Goal: Task Accomplishment & Management: Use online tool/utility

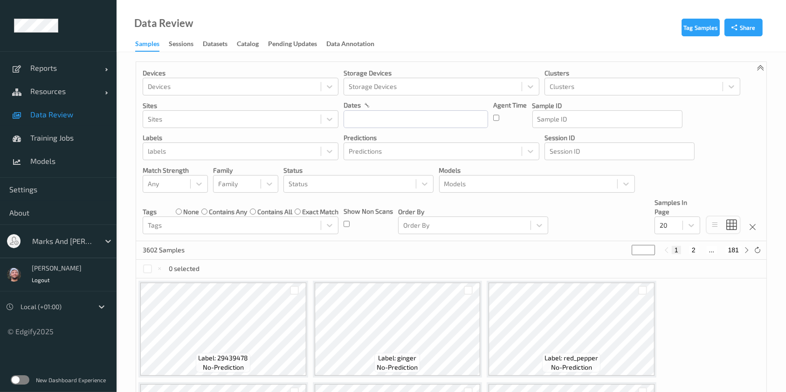
click at [36, 237] on div at bounding box center [63, 241] width 63 height 11
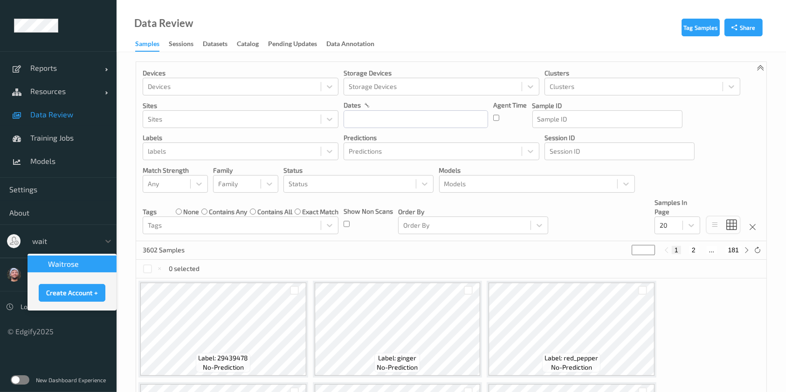
type input "waitr"
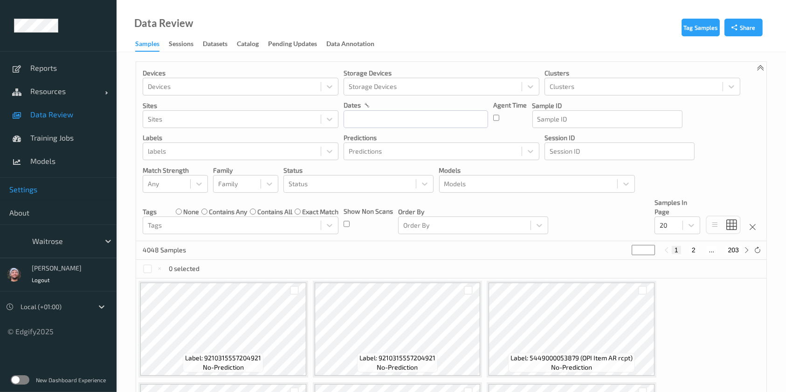
click at [42, 183] on link "Settings" at bounding box center [58, 189] width 116 height 23
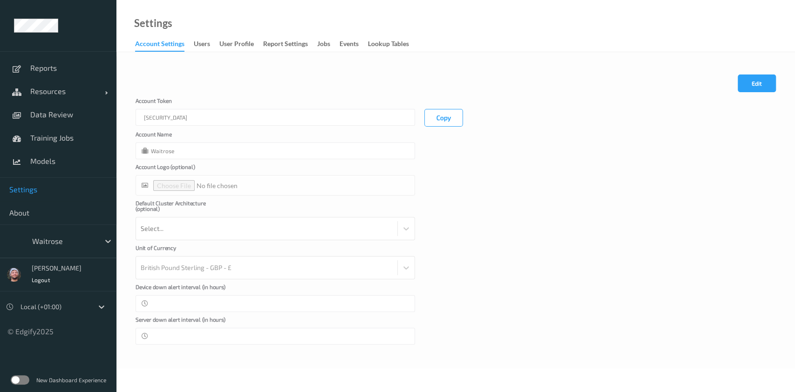
click at [328, 38] on link "Jobs" at bounding box center [328, 44] width 22 height 13
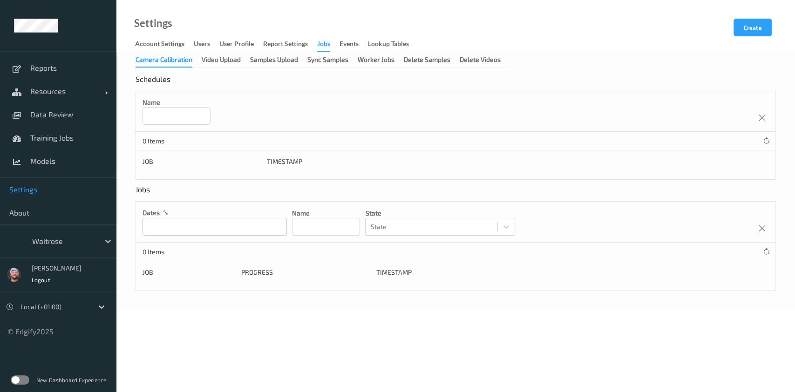
click at [323, 68] on div "Camera Calibration Video Upload Samples Upload Sync Samples Worker Jobs Delete …" at bounding box center [323, 61] width 375 height 13
click at [290, 64] on div "Samples Upload" at bounding box center [274, 61] width 48 height 12
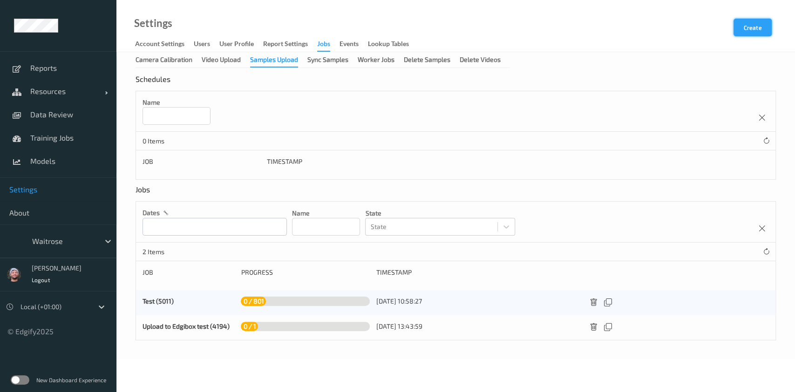
click at [757, 32] on button "Create" at bounding box center [753, 28] width 38 height 18
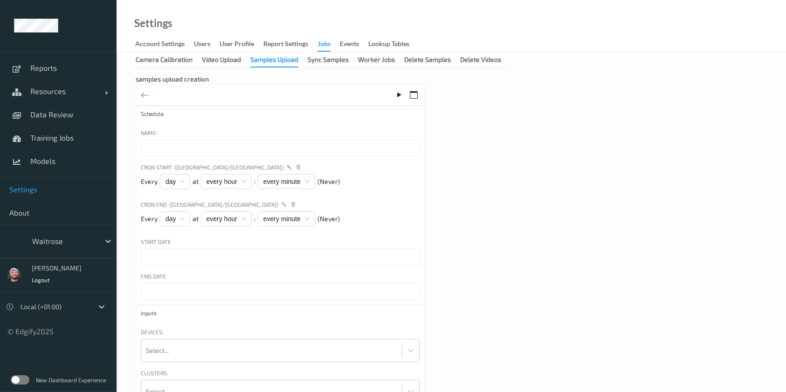
click at [198, 148] on input "text" at bounding box center [281, 148] width 280 height 17
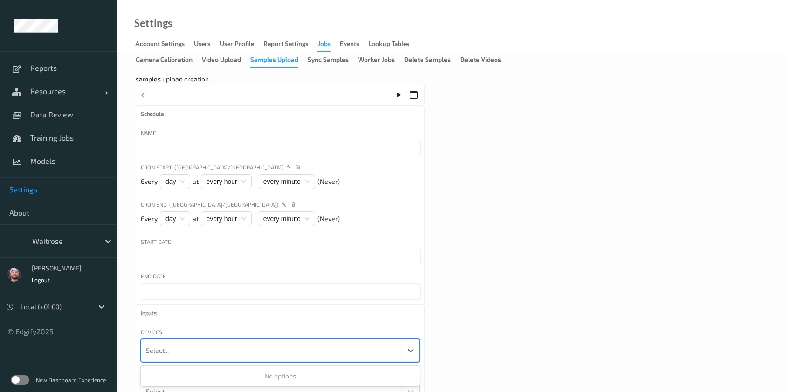
click at [177, 344] on div at bounding box center [271, 351] width 251 height 19
click at [228, 69] on div "Camera Calibration Video Upload Samples Upload Sync Samples Worker Jobs Delete …" at bounding box center [450, 262] width 669 height 421
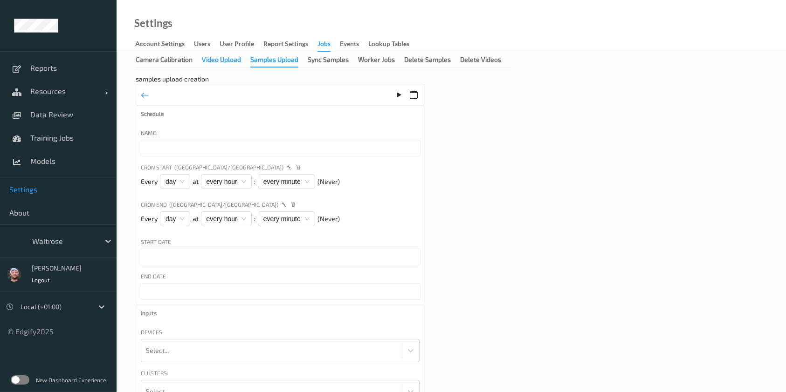
click at [228, 66] on div "Video Upload" at bounding box center [221, 61] width 39 height 12
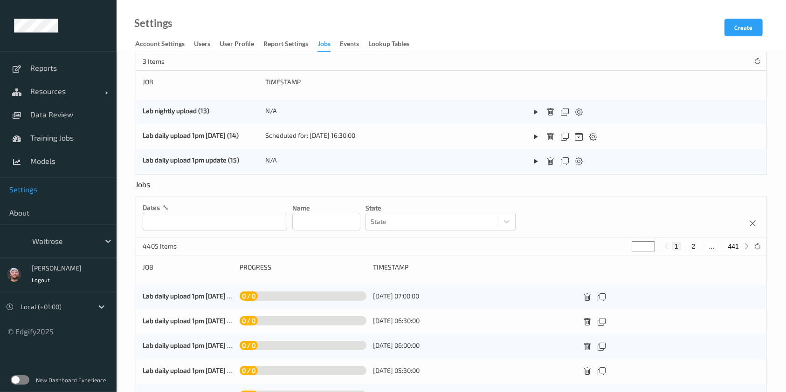
scroll to position [124, 0]
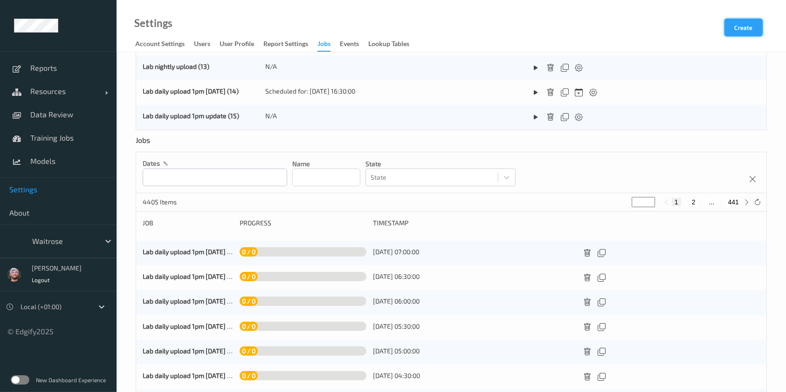
click at [746, 26] on button "Create" at bounding box center [743, 28] width 38 height 18
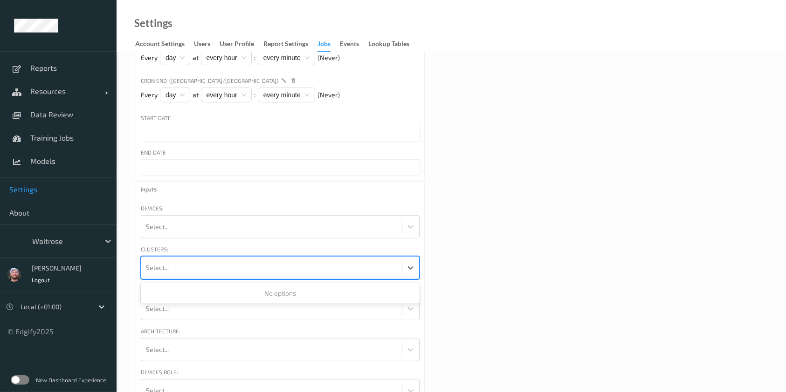
click at [174, 270] on div at bounding box center [271, 268] width 251 height 19
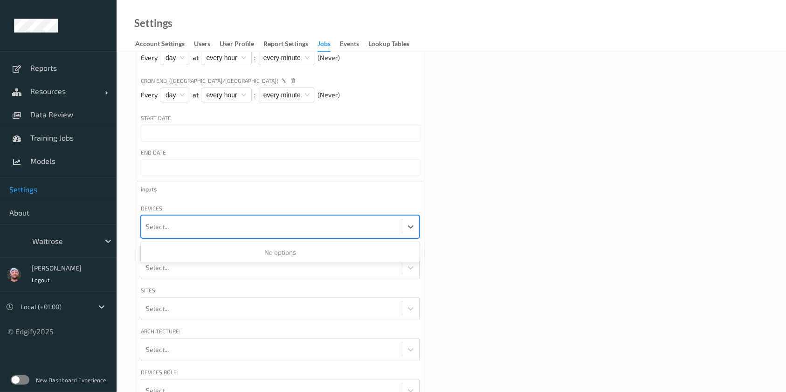
click at [188, 236] on div "Select..." at bounding box center [271, 227] width 260 height 22
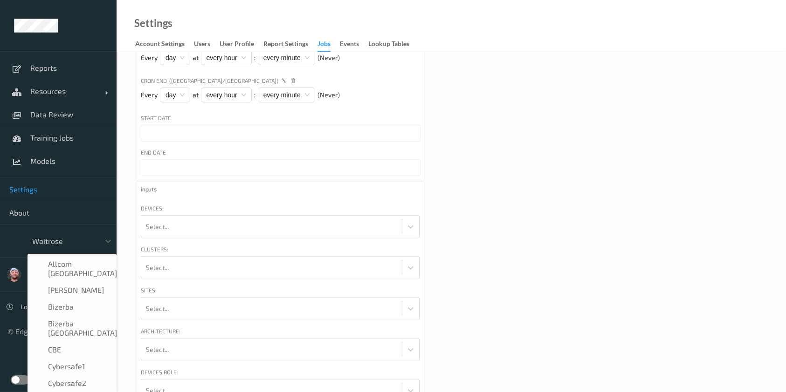
click at [77, 245] on div at bounding box center [63, 241] width 63 height 11
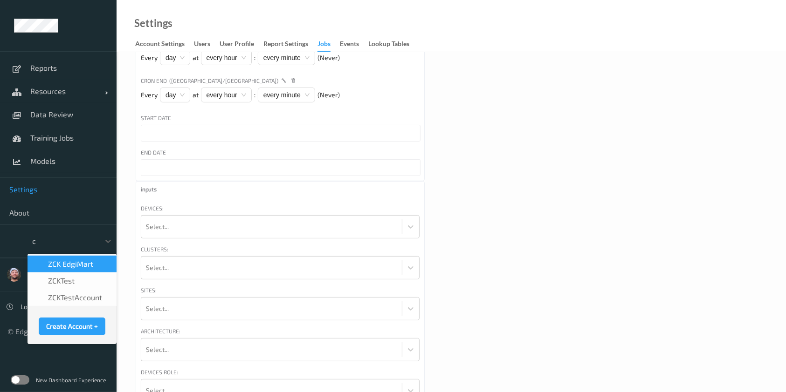
type input "ck"
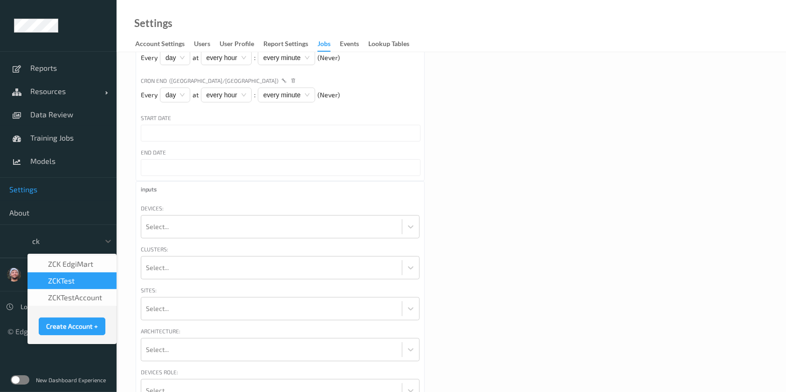
click at [75, 283] on div "zCKTest" at bounding box center [72, 280] width 78 height 9
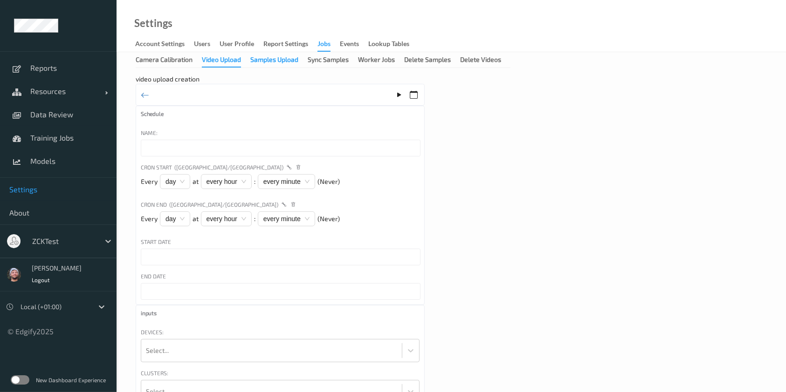
click at [280, 60] on div "Samples Upload" at bounding box center [274, 61] width 48 height 12
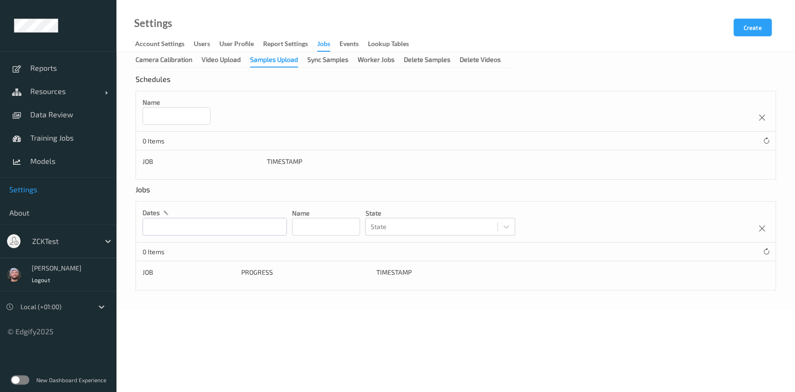
click at [746, 18] on div "Settings Account Settings users User Profile Report Settings Jobs events Lookup…" at bounding box center [455, 26] width 679 height 52
click at [735, 34] on button "Create" at bounding box center [753, 28] width 38 height 18
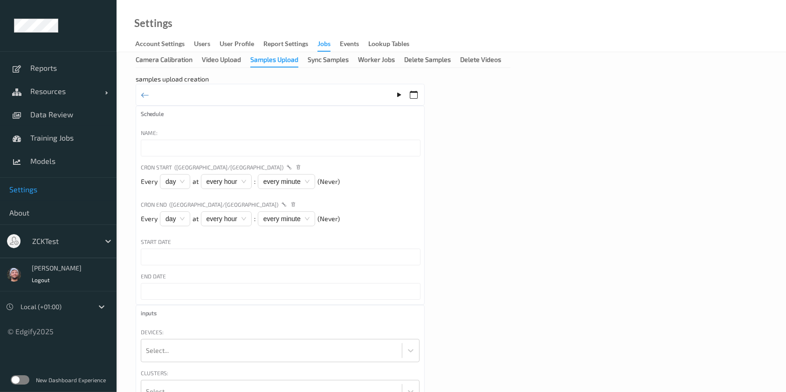
click at [192, 298] on input "text" at bounding box center [281, 291] width 280 height 17
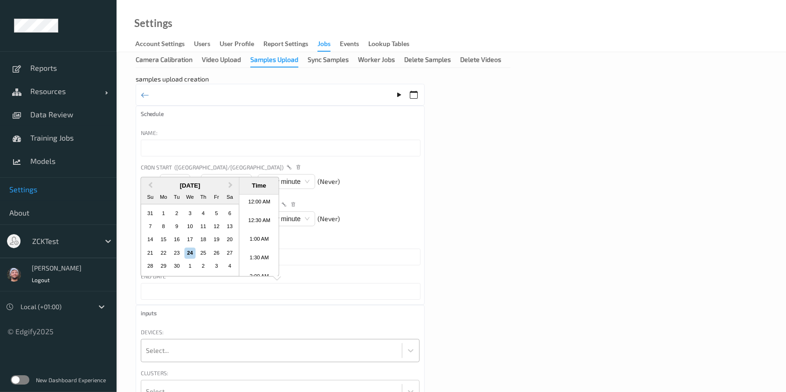
scroll to position [583, 0]
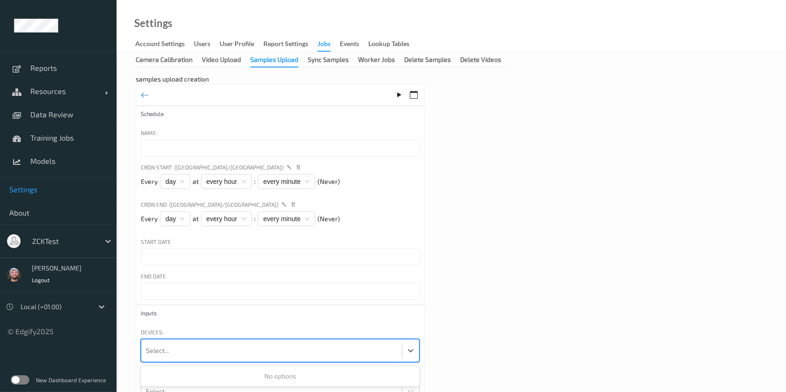
click at [175, 356] on div at bounding box center [271, 351] width 251 height 19
click at [209, 65] on div "Video Upload" at bounding box center [221, 61] width 39 height 12
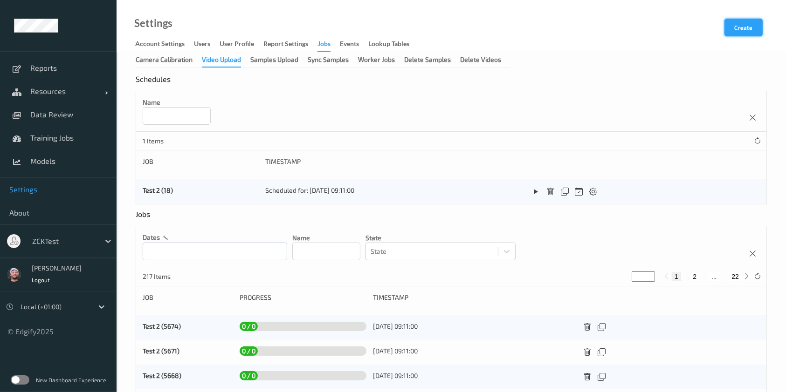
click at [743, 24] on button "Create" at bounding box center [743, 28] width 38 height 18
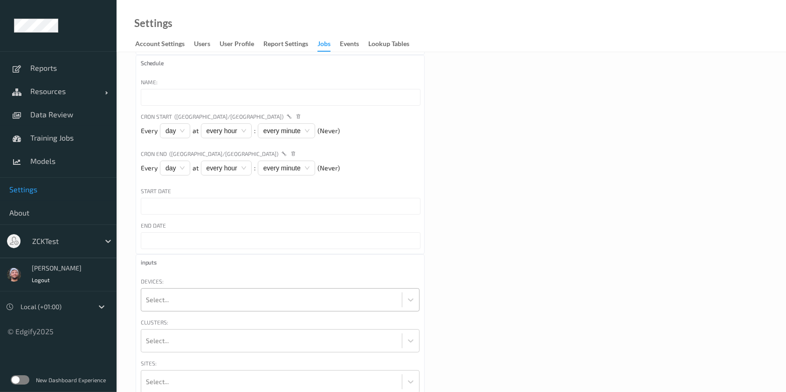
scroll to position [62, 0]
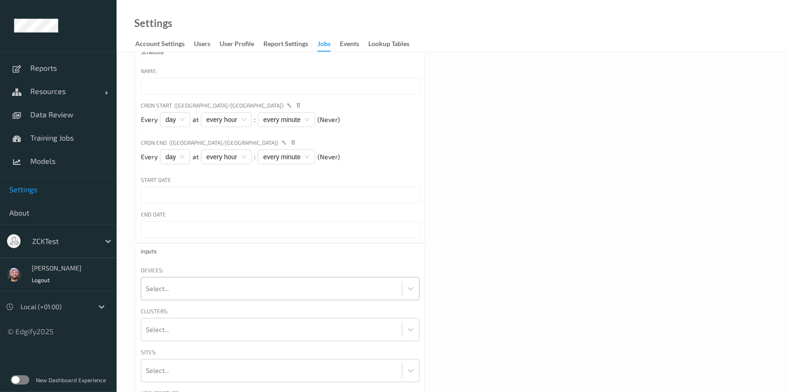
click at [192, 288] on div at bounding box center [271, 289] width 251 height 19
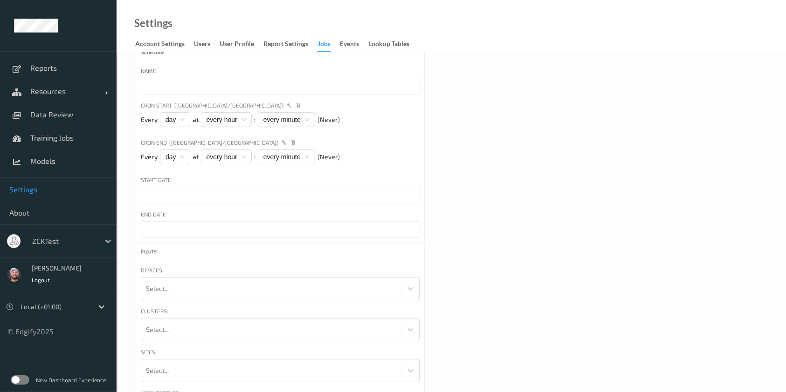
click at [56, 192] on span "Settings" at bounding box center [58, 189] width 98 height 9
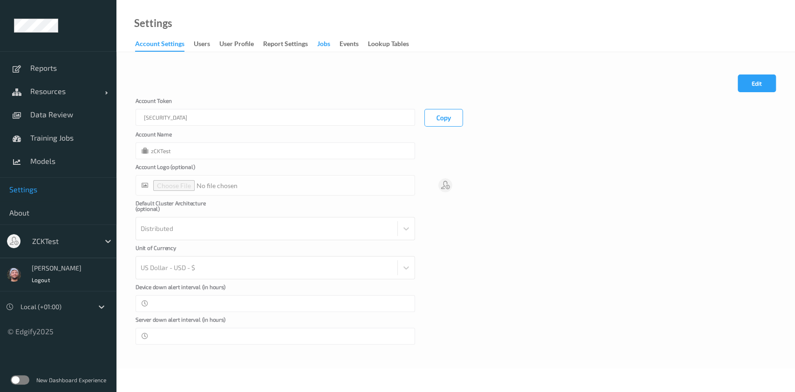
click at [328, 47] on div "Jobs" at bounding box center [323, 45] width 13 height 12
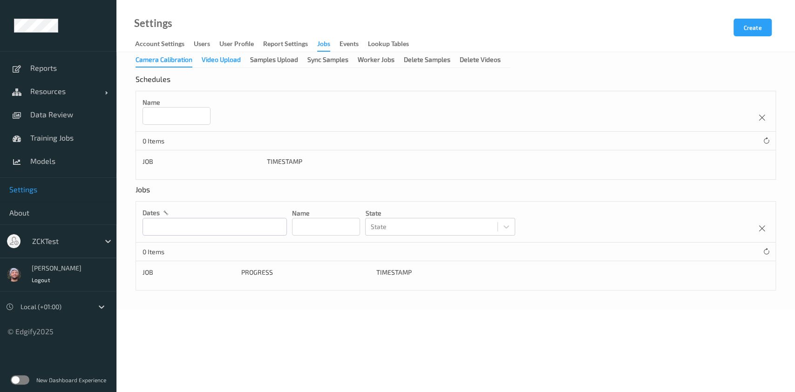
click at [234, 60] on div "Video Upload" at bounding box center [221, 61] width 39 height 12
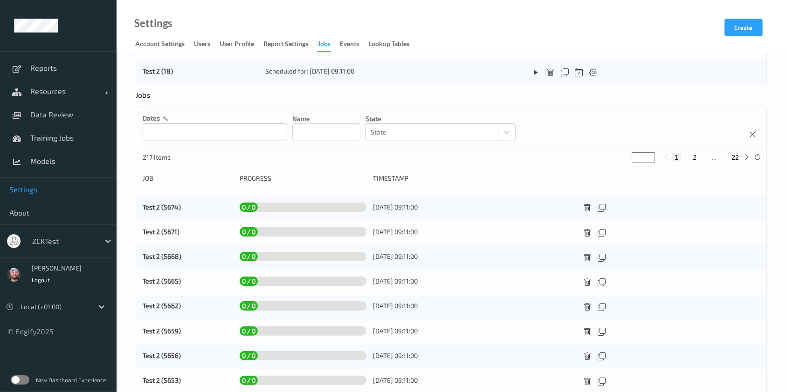
scroll to position [124, 0]
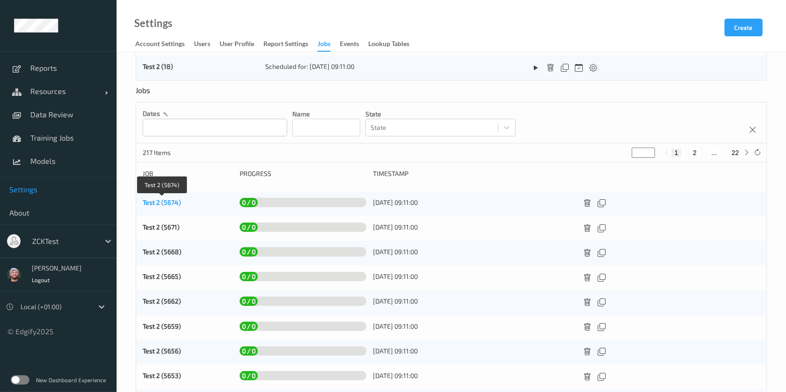
click at [150, 202] on link "Test 2 (5674)" at bounding box center [162, 203] width 38 height 8
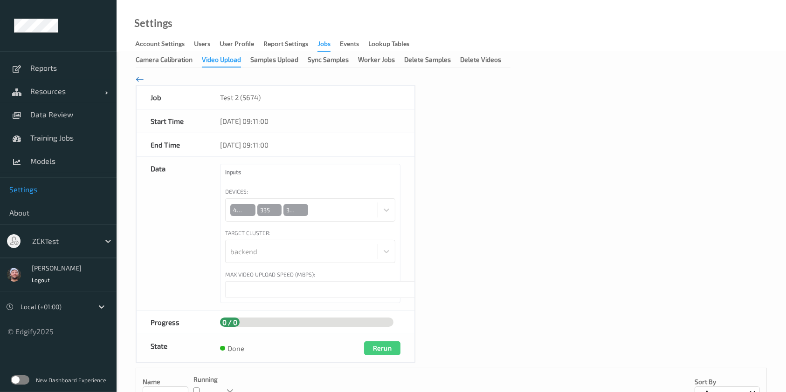
click at [140, 77] on icon at bounding box center [140, 79] width 8 height 10
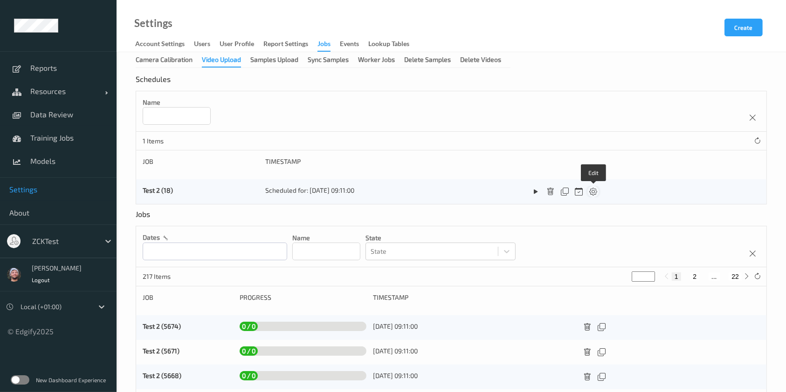
click at [591, 189] on icon at bounding box center [593, 192] width 8 height 8
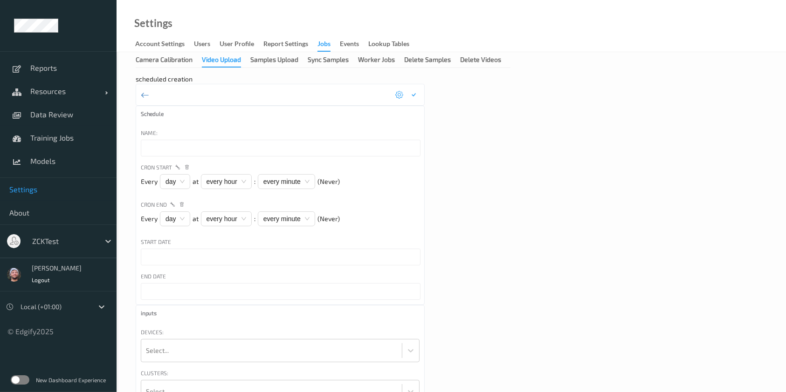
type input "Test 2"
type input "*"
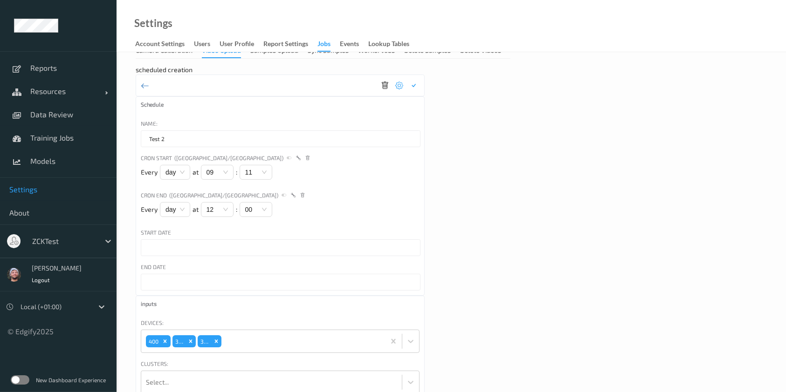
scroll to position [124, 0]
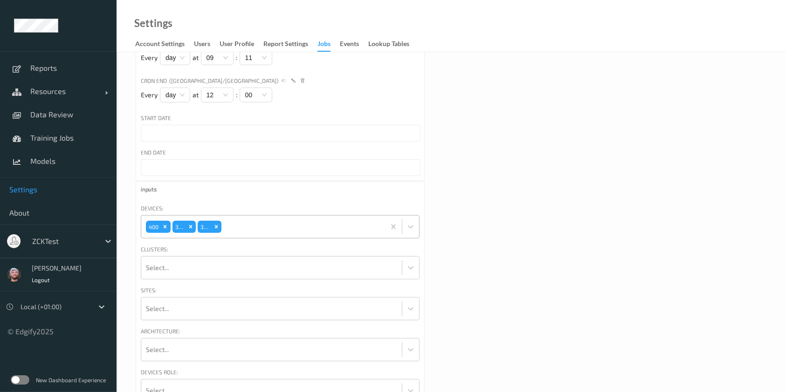
click at [239, 227] on div at bounding box center [301, 227] width 157 height 19
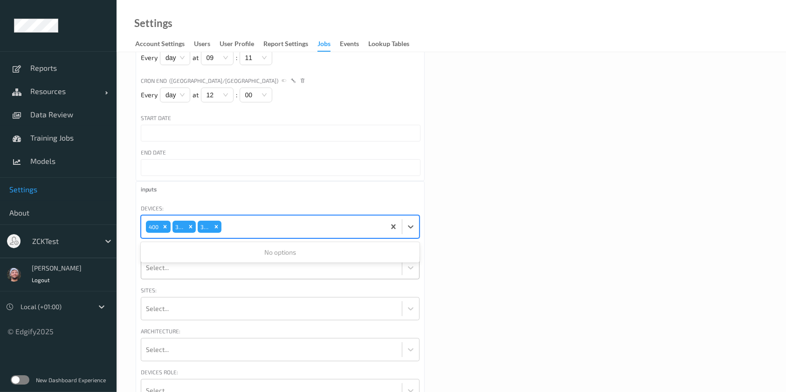
click at [260, 277] on div "Select..." at bounding box center [271, 268] width 260 height 22
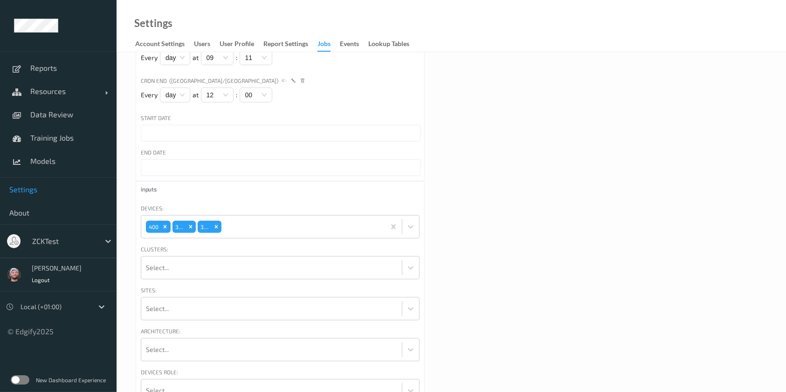
click at [512, 231] on div "scheduled creation Schedule Name: Test 2 Cron Start (Europe/London) Every day a…" at bounding box center [451, 381] width 631 height 861
click at [233, 229] on div at bounding box center [301, 227] width 157 height 19
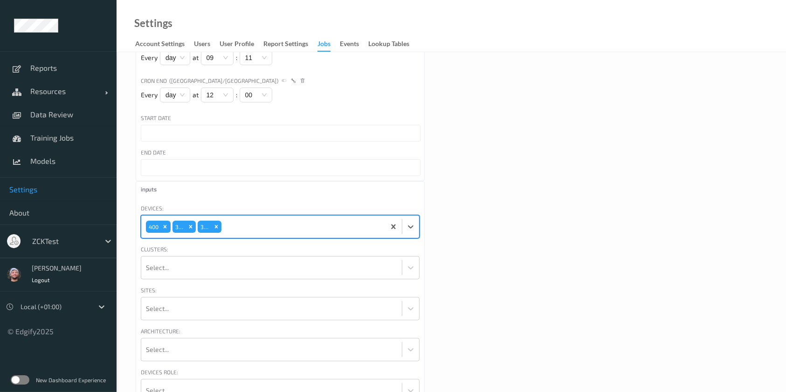
scroll to position [0, 0]
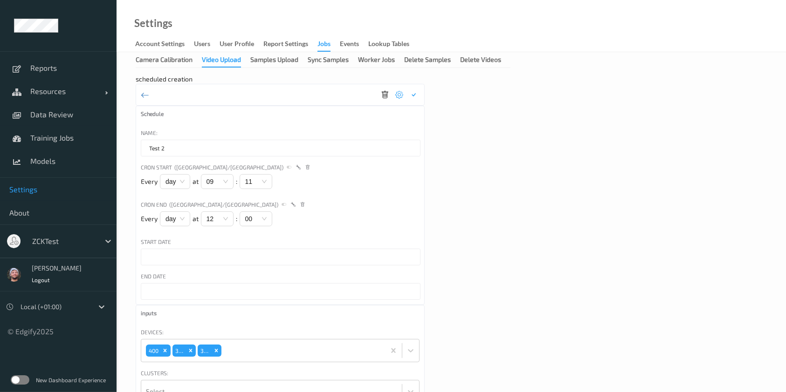
click at [254, 62] on div "Samples Upload" at bounding box center [274, 61] width 48 height 12
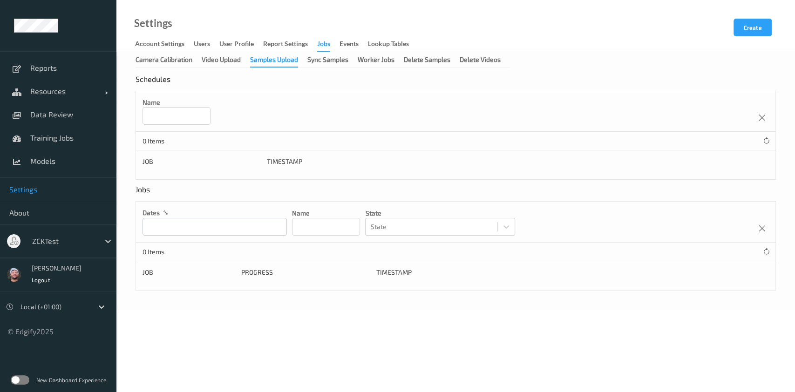
click at [288, 96] on div "Name" at bounding box center [456, 111] width 640 height 41
click at [745, 28] on button "Create" at bounding box center [753, 28] width 38 height 18
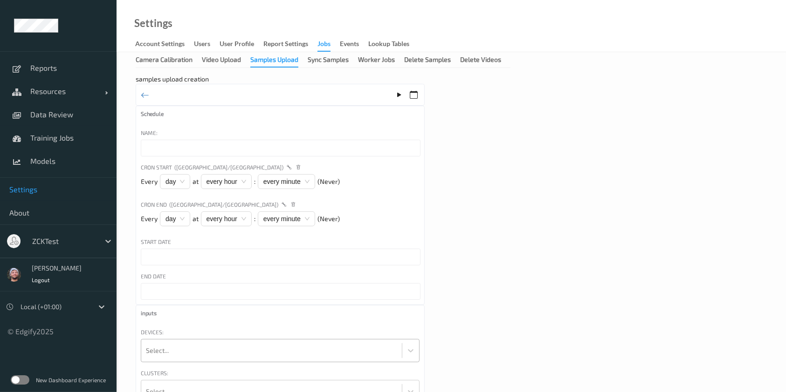
click at [164, 355] on div at bounding box center [271, 351] width 251 height 19
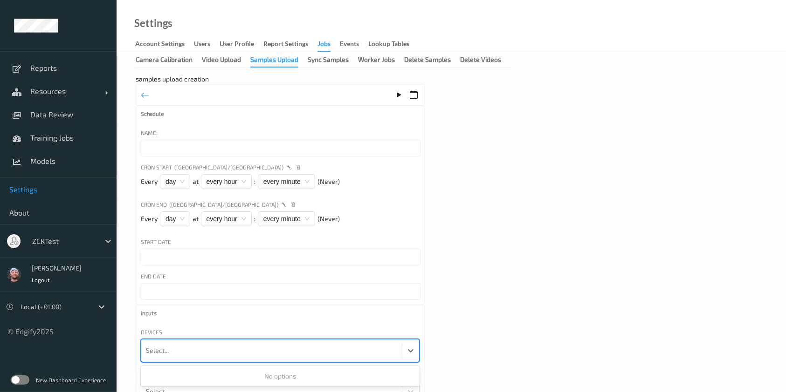
drag, startPoint x: 239, startPoint y: 339, endPoint x: 228, endPoint y: 344, distance: 11.7
click at [228, 344] on div at bounding box center [271, 351] width 251 height 19
click at [75, 240] on div at bounding box center [63, 241] width 63 height 11
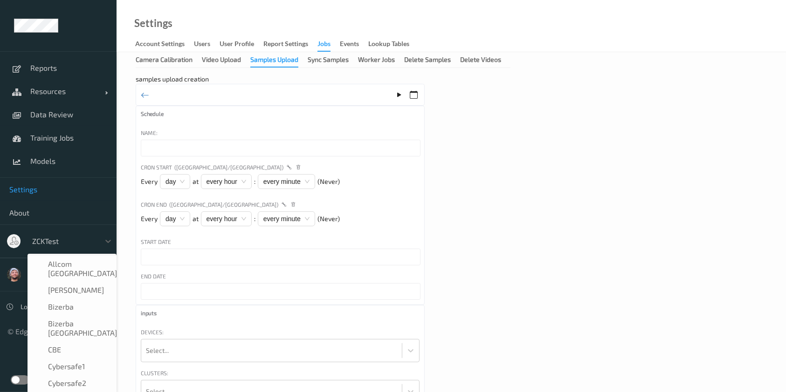
scroll to position [569, 0]
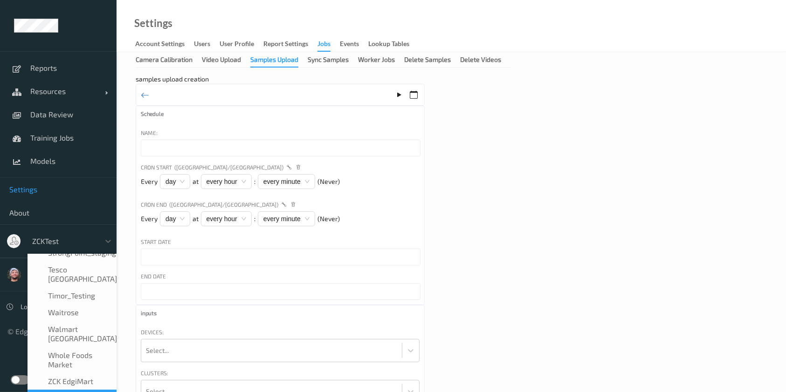
click at [277, 254] on input "text" at bounding box center [281, 257] width 280 height 17
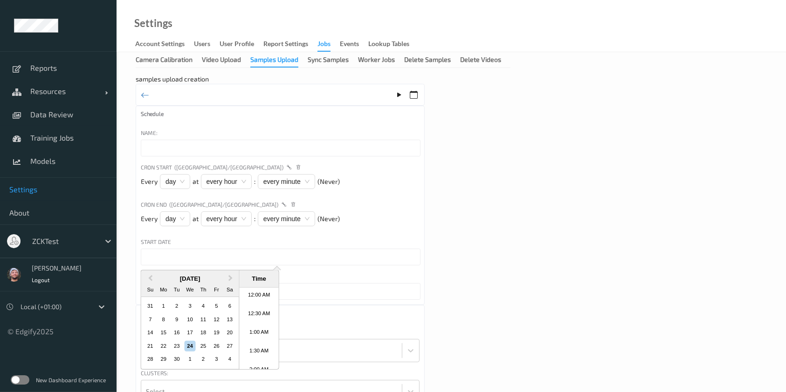
scroll to position [583, 0]
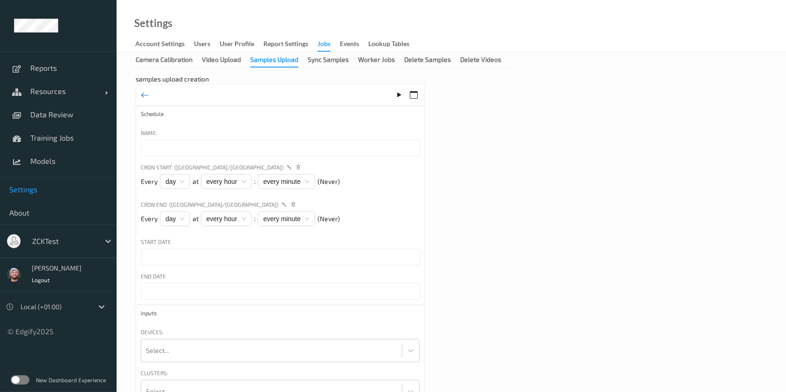
click at [146, 94] on icon at bounding box center [145, 95] width 8 height 10
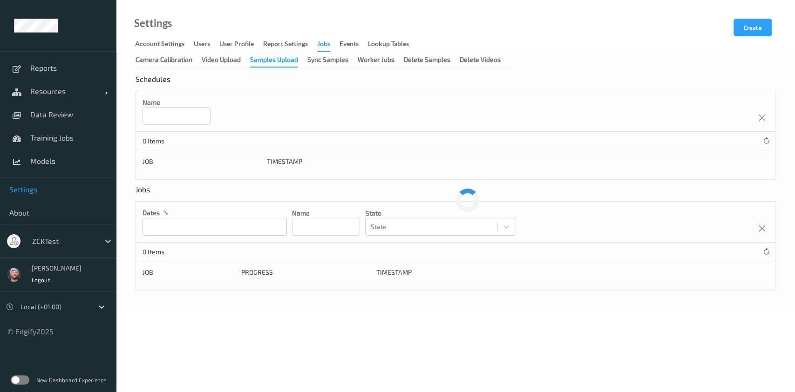
click at [310, 83] on div "Schedules Name 0 Items Job Timestamp" at bounding box center [456, 127] width 641 height 105
click at [760, 34] on button "Create" at bounding box center [753, 28] width 38 height 18
